Goal: Book appointment/travel/reservation

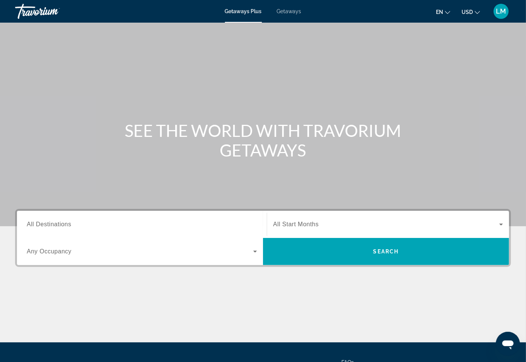
click at [238, 9] on span "Getaways Plus" at bounding box center [243, 11] width 37 height 6
click at [55, 227] on span "All Destinations" at bounding box center [49, 224] width 44 height 6
click at [55, 227] on input "Destination All Destinations" at bounding box center [142, 224] width 230 height 9
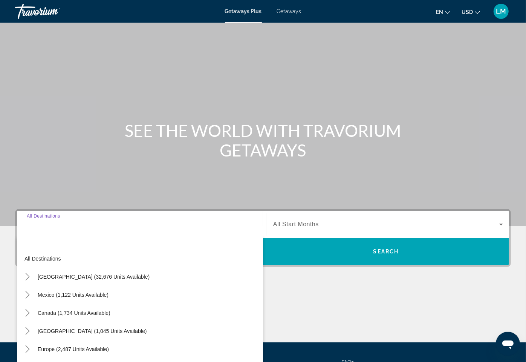
scroll to position [45, 0]
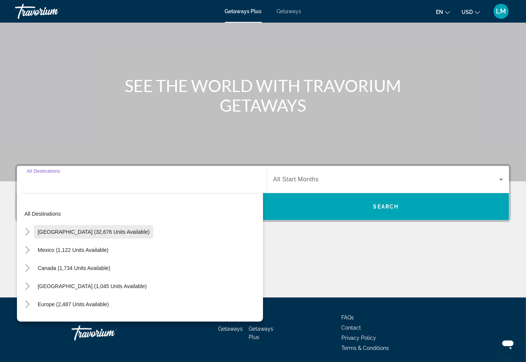
click at [44, 233] on span "[GEOGRAPHIC_DATA] (32,676 units available)" at bounding box center [94, 232] width 112 height 6
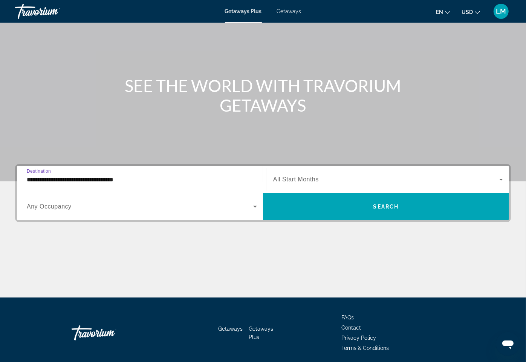
click at [50, 177] on input "**********" at bounding box center [142, 179] width 230 height 9
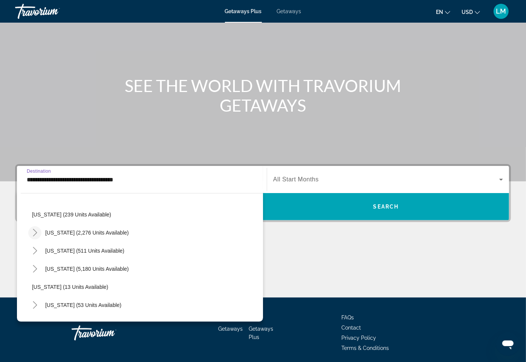
scroll to position [54, 0]
click at [35, 266] on icon "Toggle Florida (5,180 units available)" at bounding box center [35, 268] width 4 height 8
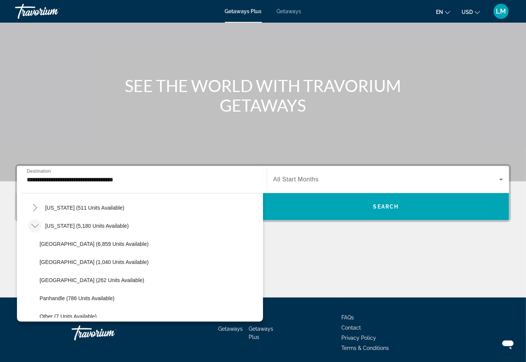
scroll to position [102, 0]
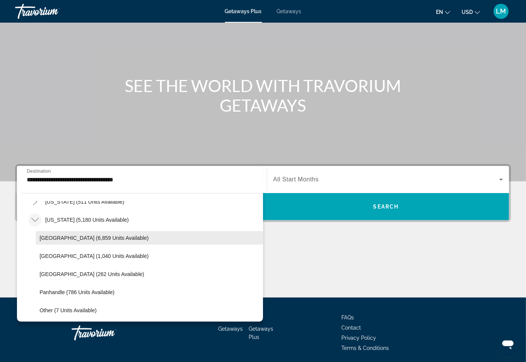
click at [70, 236] on span "[GEOGRAPHIC_DATA] (6,859 units available)" at bounding box center [94, 238] width 109 height 6
type input "**********"
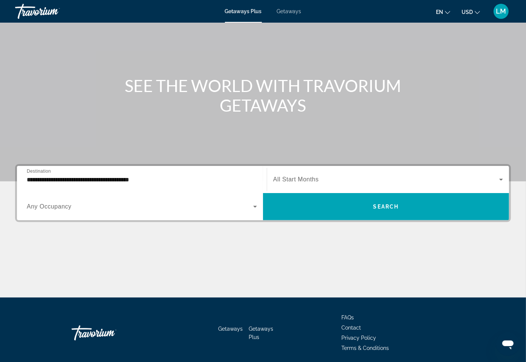
click at [273, 176] on span "All Start Months" at bounding box center [296, 179] width 46 height 6
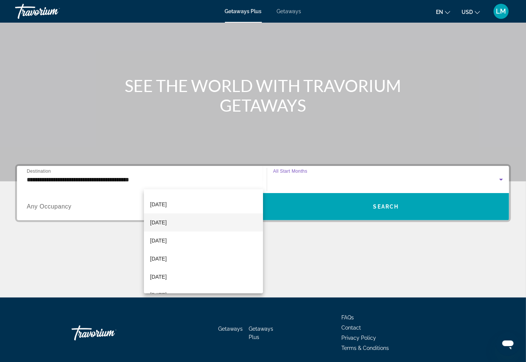
scroll to position [53, 0]
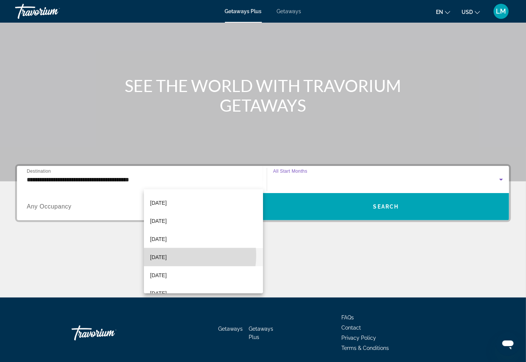
click at [167, 255] on span "[DATE]" at bounding box center [158, 256] width 17 height 9
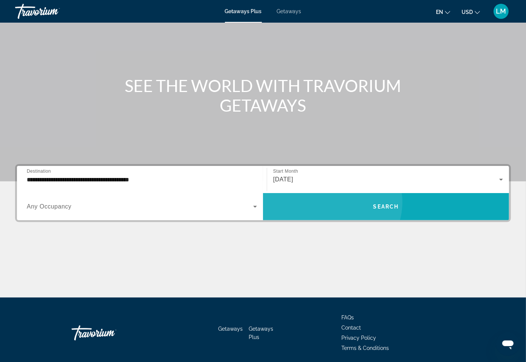
click at [455, 197] on span "Search widget" at bounding box center [386, 206] width 246 height 18
